Goal: Task Accomplishment & Management: Use online tool/utility

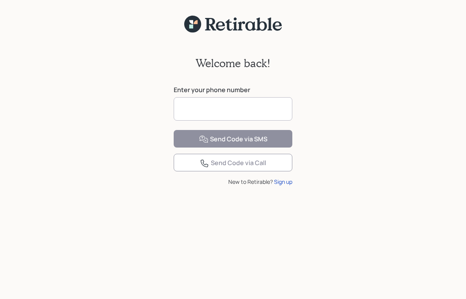
click at [261, 110] on input at bounding box center [233, 108] width 119 height 23
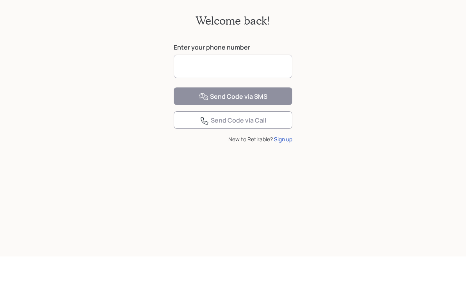
type input "**********"
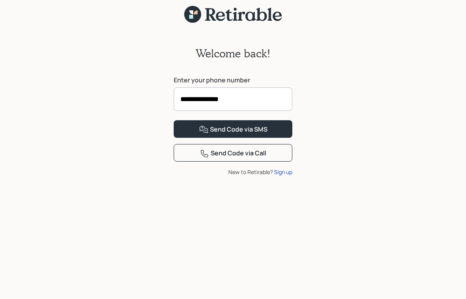
click at [272, 138] on button "Send Code via SMS" at bounding box center [233, 129] width 119 height 18
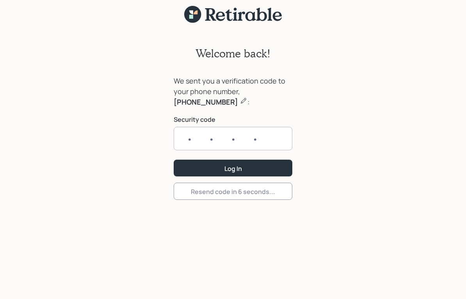
click at [267, 139] on input "text" at bounding box center [233, 138] width 119 height 23
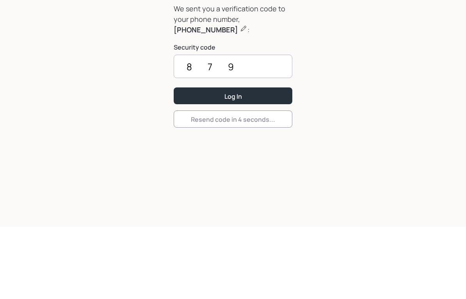
type input "8798"
click at [233, 160] on button "Log In" at bounding box center [233, 168] width 119 height 17
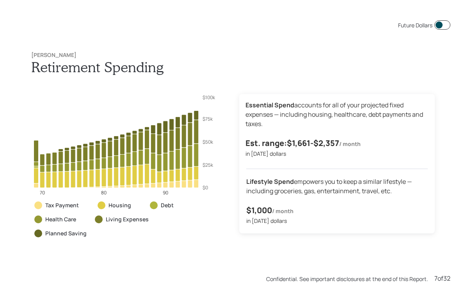
scroll to position [1794, 0]
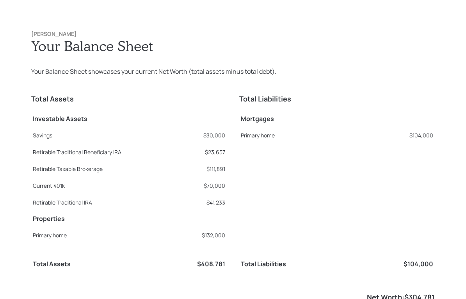
scroll to position [897, 0]
